Goal: Find specific page/section: Find specific page/section

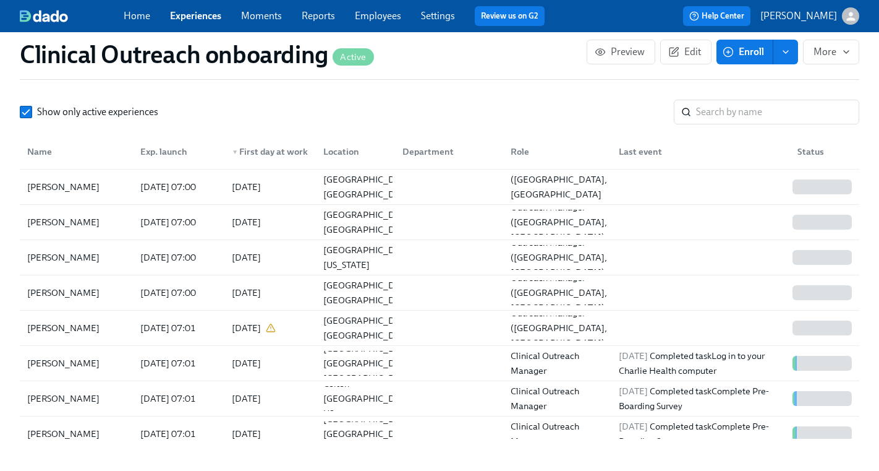
scroll to position [1829, 0]
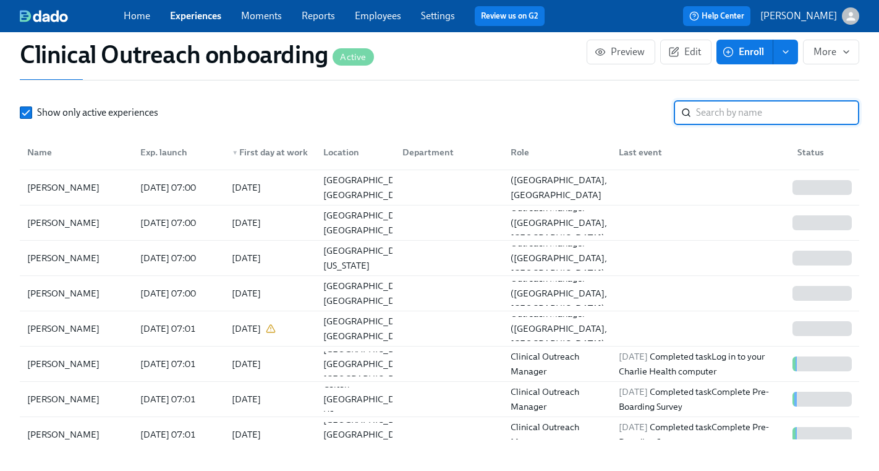
click at [732, 108] on input "search" at bounding box center [777, 112] width 163 height 25
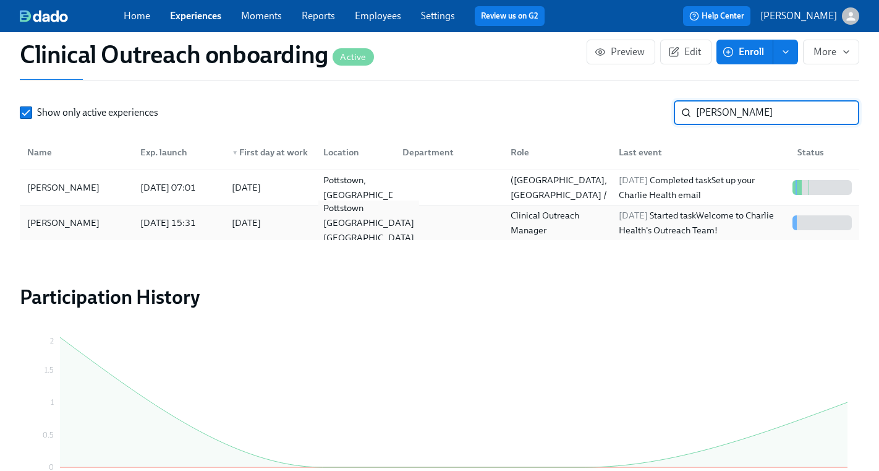
click at [331, 223] on div "Pottstown [GEOGRAPHIC_DATA] [GEOGRAPHIC_DATA]" at bounding box center [369, 222] width 101 height 45
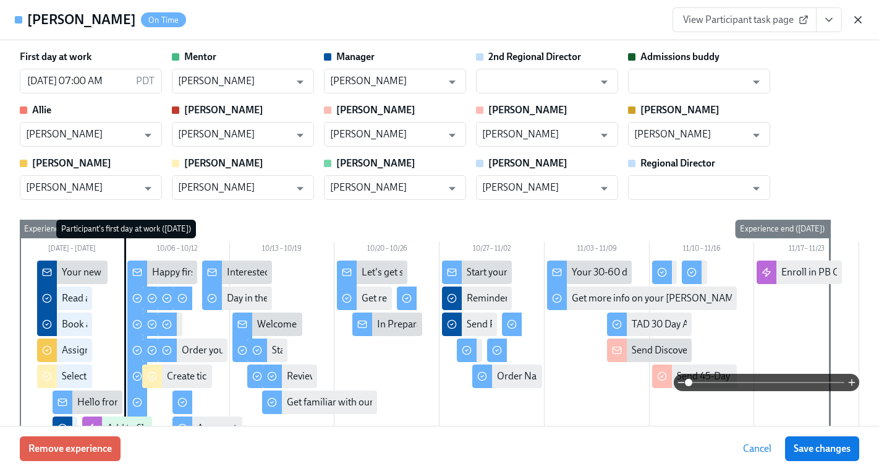
click at [861, 19] on icon "button" at bounding box center [858, 20] width 12 height 12
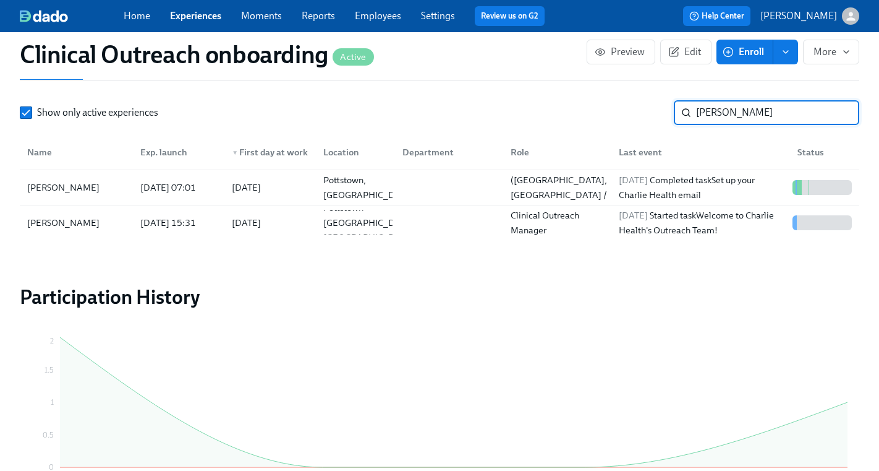
drag, startPoint x: 738, startPoint y: 108, endPoint x: 699, endPoint y: 110, distance: 39.0
click at [699, 110] on input "[PERSON_NAME]" at bounding box center [777, 112] width 163 height 25
type input "v"
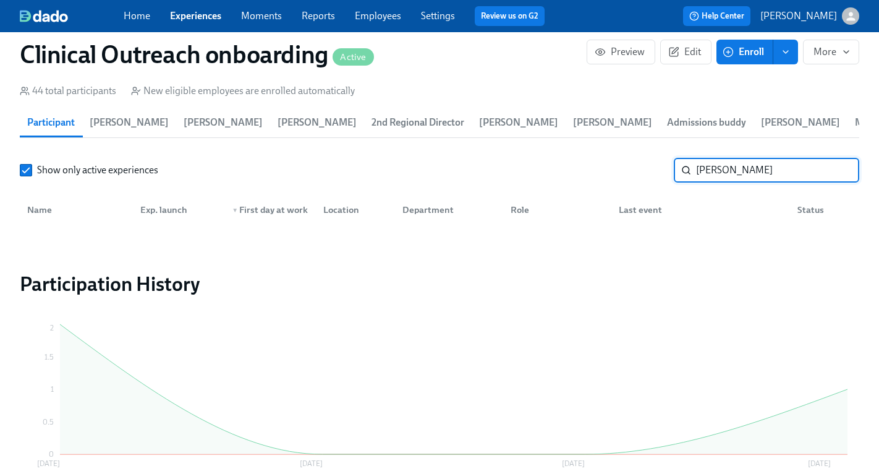
scroll to position [1696, 0]
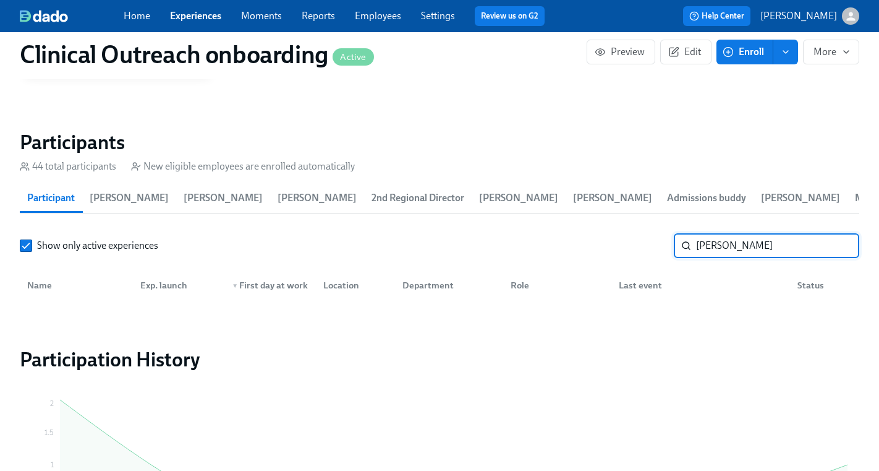
drag, startPoint x: 748, startPoint y: 241, endPoint x: 719, endPoint y: 245, distance: 29.9
click at [719, 245] on input "[PERSON_NAME]" at bounding box center [777, 245] width 163 height 25
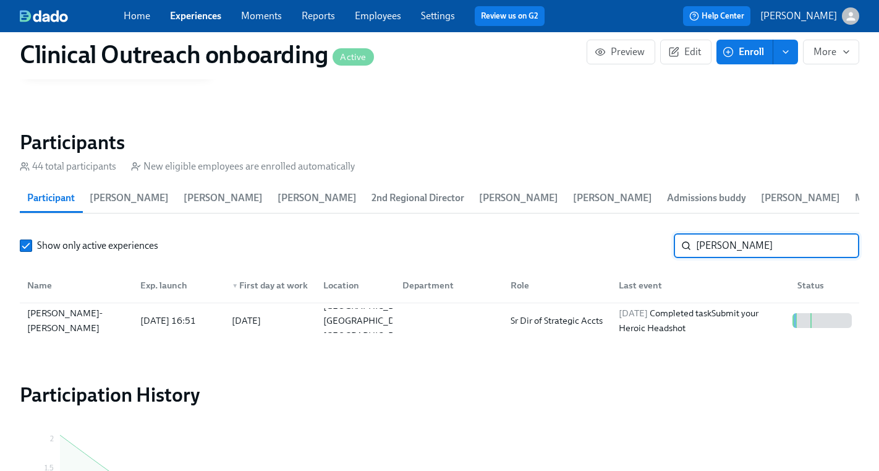
drag, startPoint x: 727, startPoint y: 250, endPoint x: 605, endPoint y: 243, distance: 121.4
click at [605, 243] on div "Show only active experiences [PERSON_NAME] ​" at bounding box center [440, 245] width 840 height 25
type input "[PERSON_NAME]"
